Goal: Information Seeking & Learning: Learn about a topic

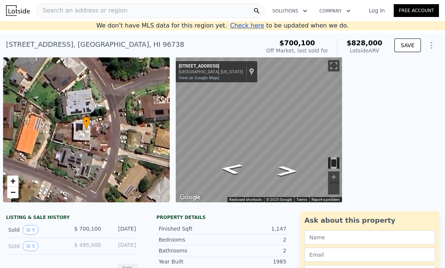
select select "30"
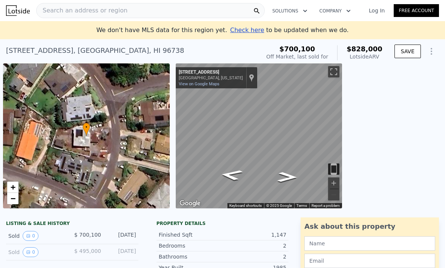
click at [187, 9] on div "Search an address or region" at bounding box center [150, 10] width 229 height 15
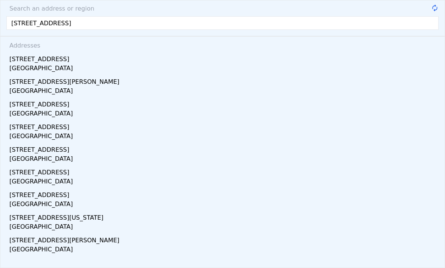
type input "547 E. Oakhill Street Ontario, CA 91730"
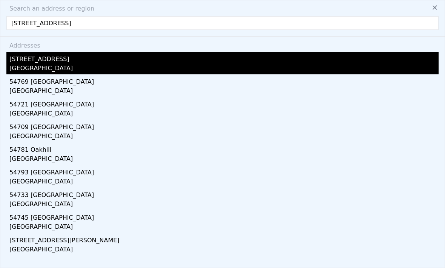
click at [26, 63] on div "1602 E Oakhill Ct" at bounding box center [223, 58] width 429 height 12
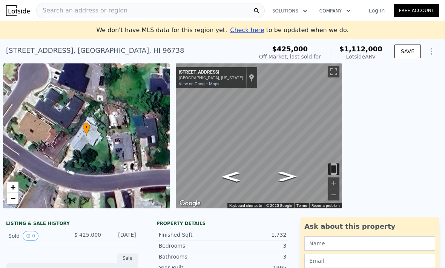
click at [63, 14] on span "Search an address or region" at bounding box center [82, 10] width 91 height 9
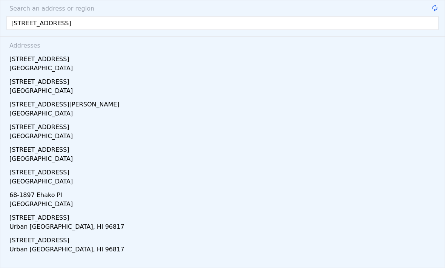
type input "[STREET_ADDRESS]"
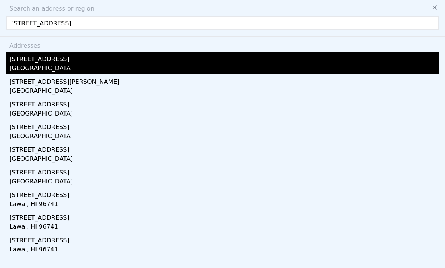
click at [25, 71] on div "[GEOGRAPHIC_DATA]" at bounding box center [223, 69] width 429 height 11
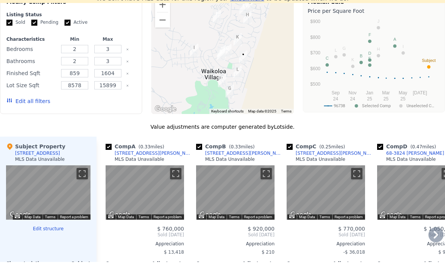
scroll to position [662, 0]
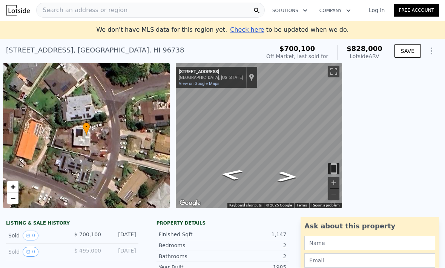
click at [115, 9] on span "Search an address or region" at bounding box center [82, 10] width 91 height 9
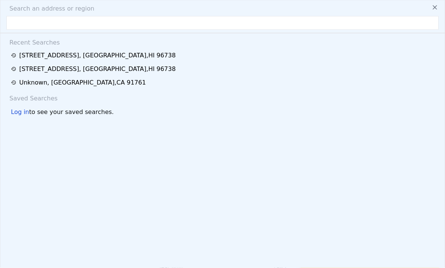
click at [95, 25] on input "text" at bounding box center [222, 23] width 432 height 14
type input "[STREET_ADDRESS]"
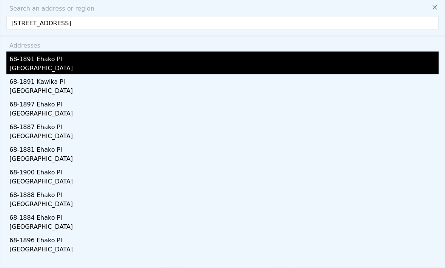
click at [83, 60] on div "68-1891 Ehako Pl" at bounding box center [223, 58] width 429 height 12
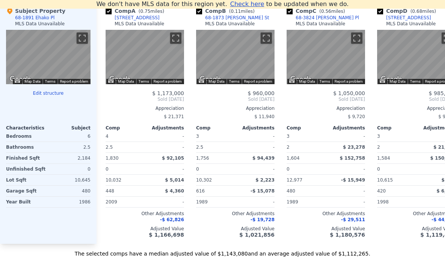
scroll to position [672, 0]
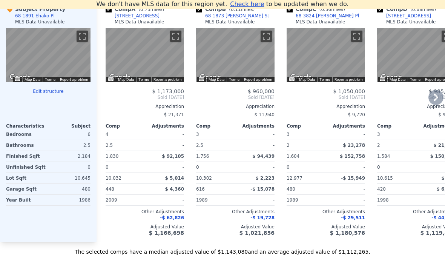
click at [390, 223] on div "$ 985,000 Sold Jan 2025 Appreciation $ 9,118 Comp Adjustments 3 - 2 $ 21,837 1,…" at bounding box center [416, 162] width 78 height 147
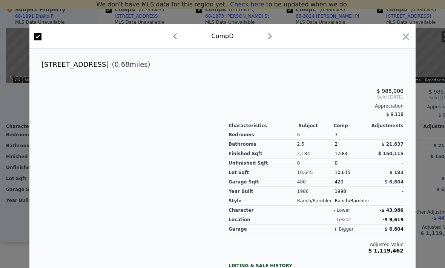
click at [408, 31] on div "Comp D" at bounding box center [222, 36] width 386 height 25
click at [407, 39] on icon "button" at bounding box center [406, 36] width 6 height 6
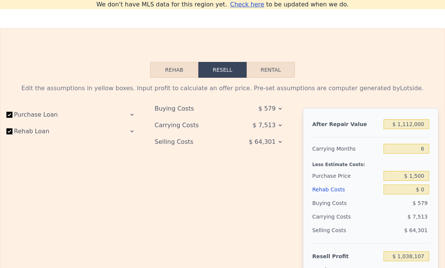
scroll to position [922, 0]
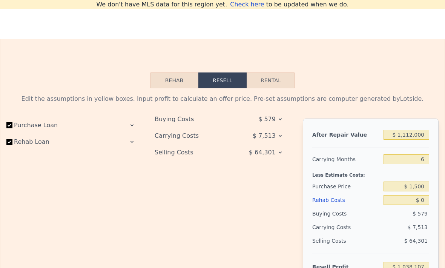
click at [273, 81] on button "Rental" at bounding box center [271, 80] width 48 height 16
select select "30"
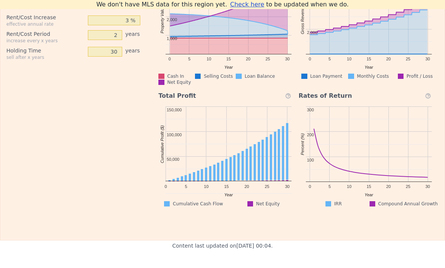
scroll to position [1318, 0]
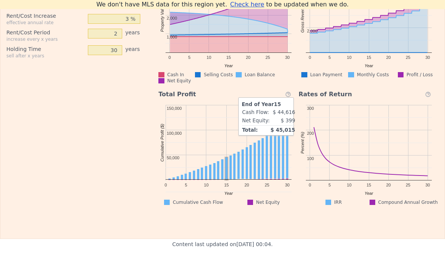
click at [228, 176] on rect "A chart." at bounding box center [226, 168] width 3 height 23
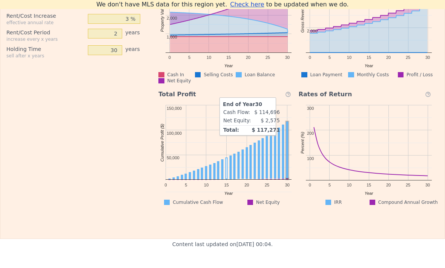
click at [290, 170] on rect "A chart." at bounding box center [229, 142] width 126 height 75
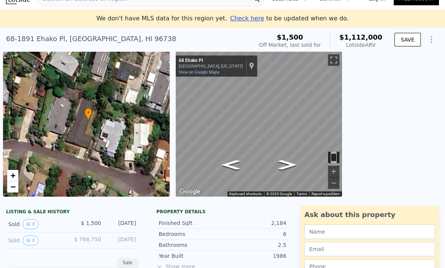
scroll to position [11, 0]
